Goal: Task Accomplishment & Management: Manage account settings

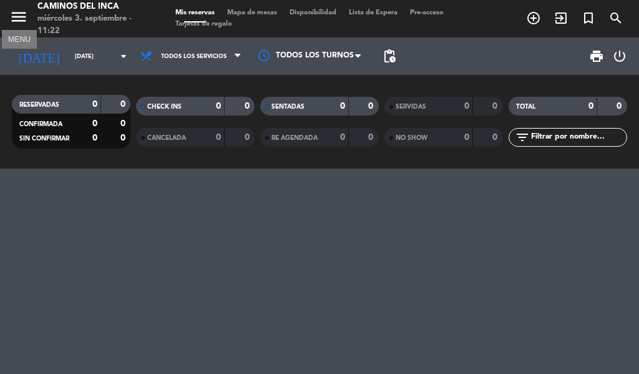
click at [12, 13] on icon "menu" at bounding box center [18, 16] width 19 height 19
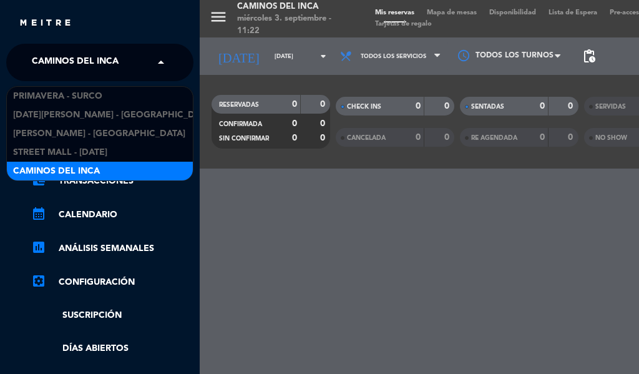
click at [90, 61] on span "Caminos del Inca" at bounding box center [75, 62] width 87 height 26
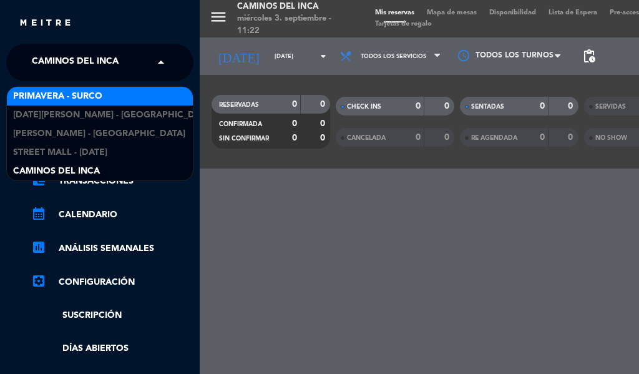
click at [99, 90] on span "Primavera - Surco" at bounding box center [57, 96] width 89 height 14
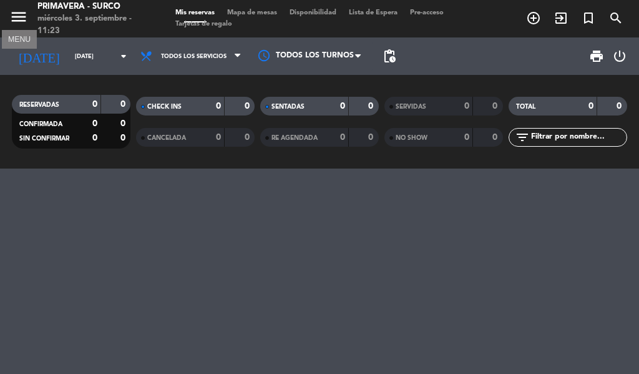
click at [23, 12] on icon "menu" at bounding box center [18, 16] width 19 height 19
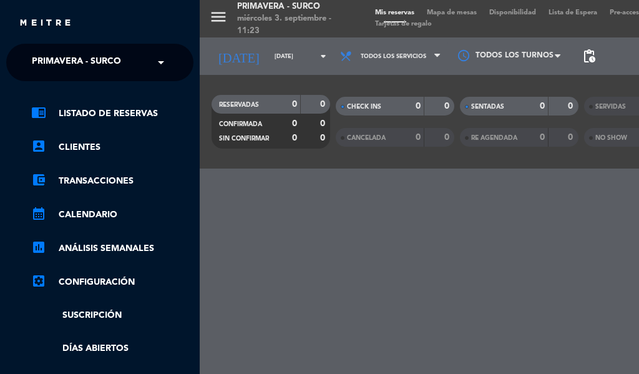
click at [130, 65] on div "× Primavera - Surco" at bounding box center [83, 62] width 113 height 26
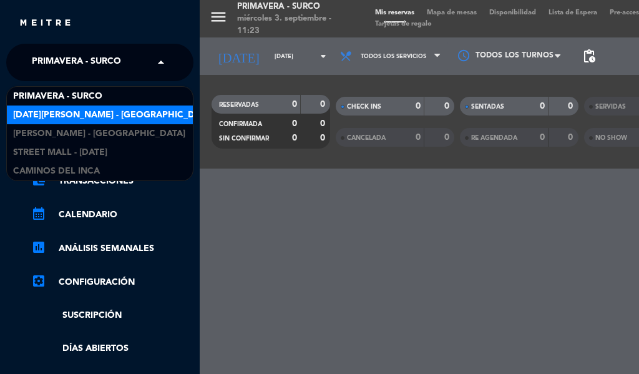
click at [77, 112] on span "[DATE][PERSON_NAME] - [GEOGRAPHIC_DATA][PERSON_NAME]" at bounding box center [149, 115] width 273 height 14
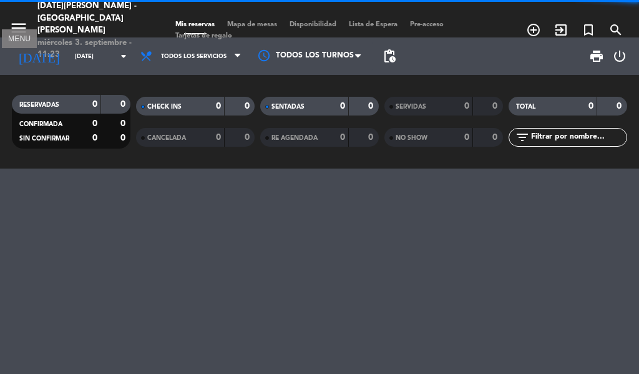
click at [19, 19] on icon "menu" at bounding box center [18, 28] width 19 height 19
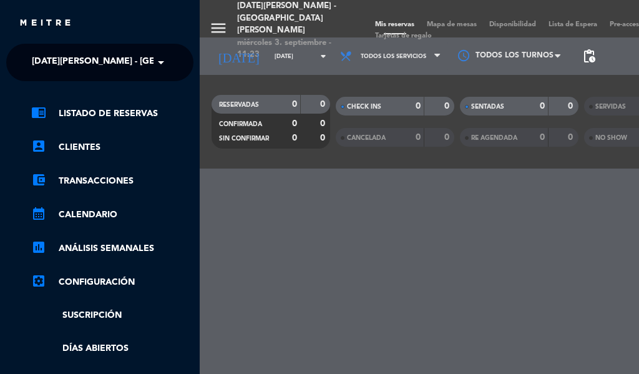
click at [144, 60] on div "× [DATE][PERSON_NAME] - [GEOGRAPHIC_DATA][PERSON_NAME]" at bounding box center [90, 62] width 127 height 26
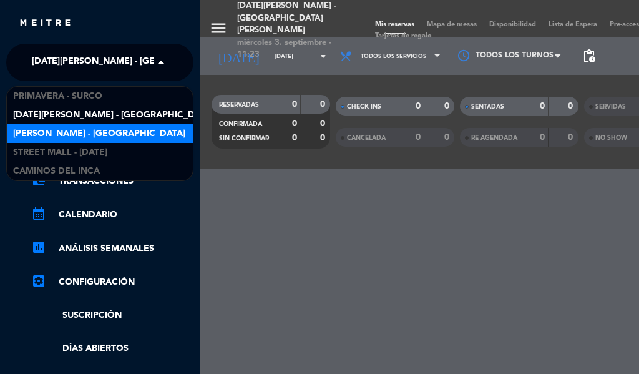
click at [102, 126] on div "[PERSON_NAME] - [GEOGRAPHIC_DATA]" at bounding box center [100, 133] width 186 height 19
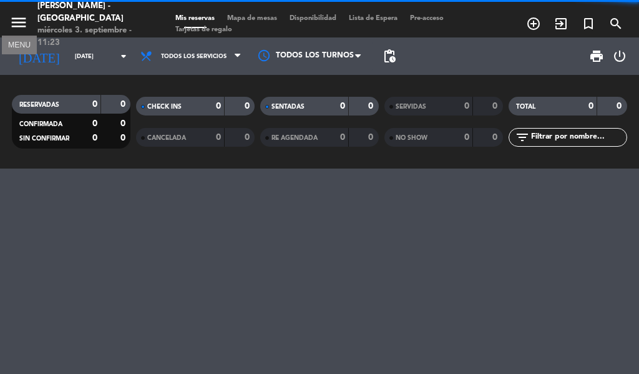
click at [19, 18] on icon "menu" at bounding box center [18, 22] width 19 height 19
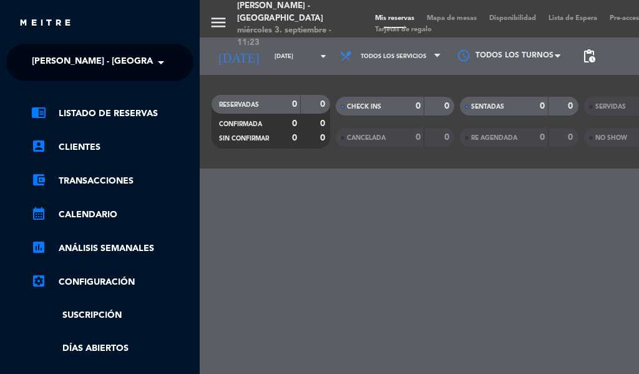
click at [160, 62] on span at bounding box center [163, 62] width 21 height 26
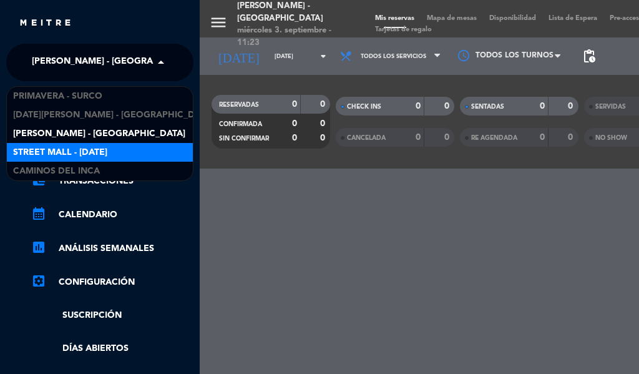
click at [107, 149] on span "Street Mall - [DATE]" at bounding box center [60, 152] width 94 height 14
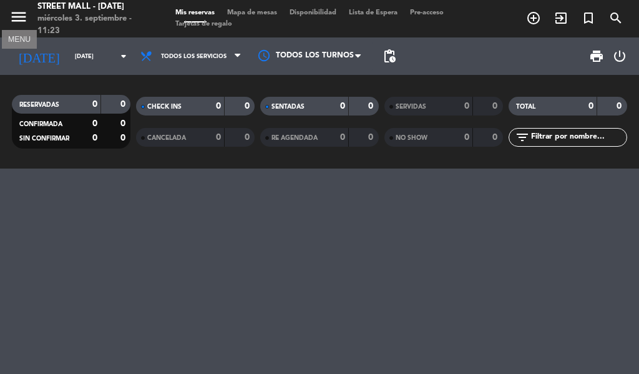
click at [27, 17] on icon "menu" at bounding box center [18, 16] width 19 height 19
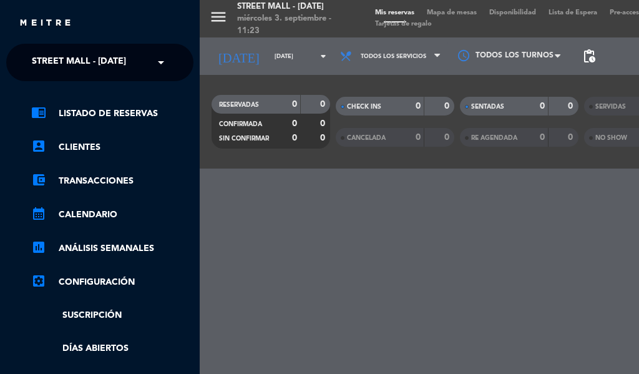
click at [126, 65] on span "Street Mall - [DATE]" at bounding box center [79, 62] width 94 height 26
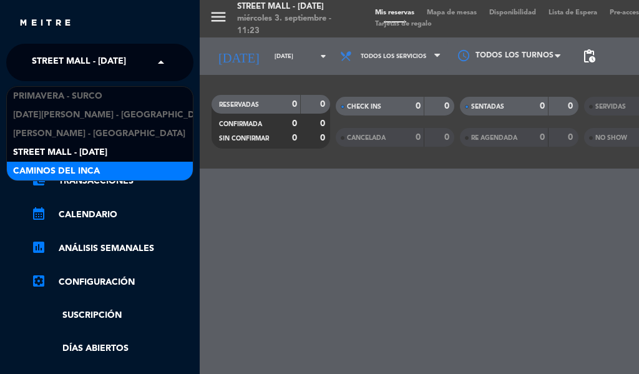
click at [127, 163] on div "Caminos del Inca" at bounding box center [100, 171] width 186 height 19
